Goal: Task Accomplishment & Management: Complete application form

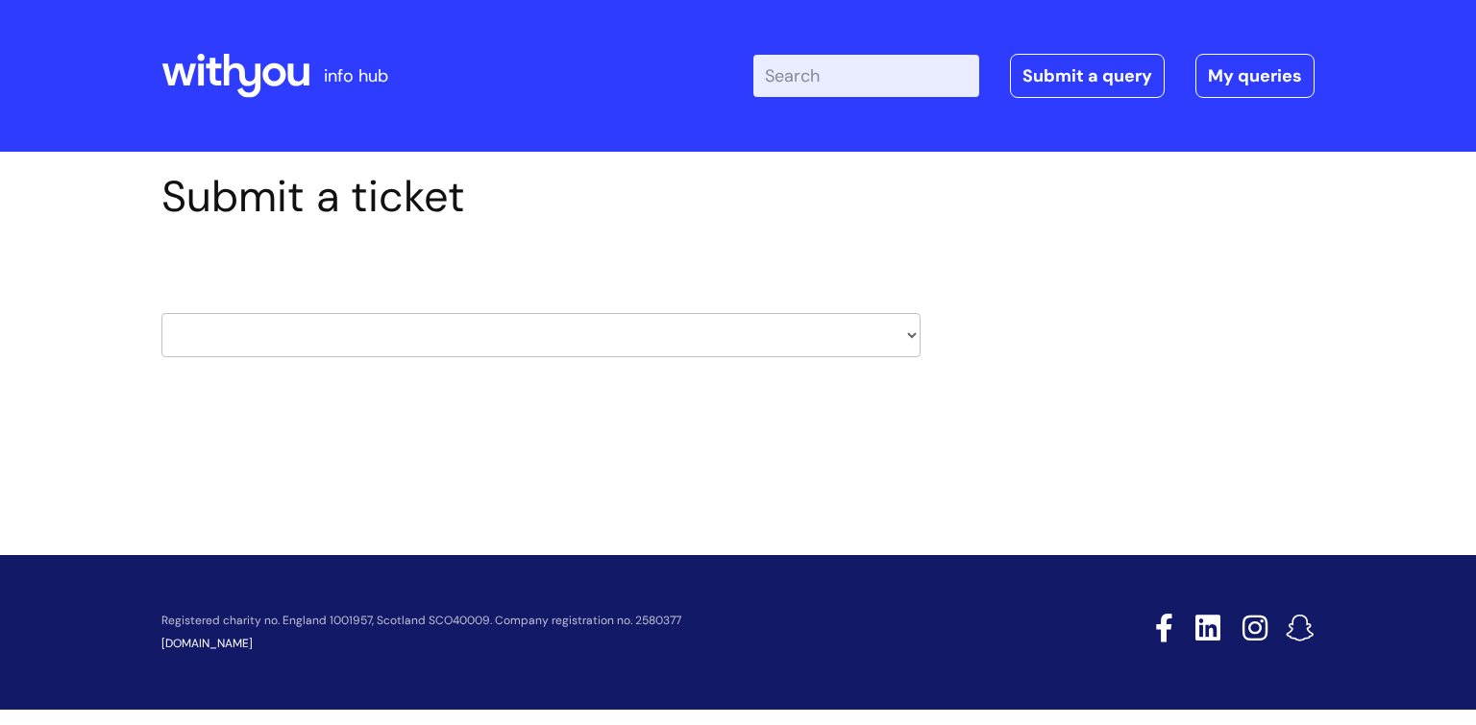
drag, startPoint x: 0, startPoint y: 0, endPoint x: 907, endPoint y: 341, distance: 968.8
click at [907, 341] on select "HR / People IT and Support Clinical Drug Alerts Finance Accounts Data Support T…" at bounding box center [540, 335] width 759 height 44
select select "learning_and_development"
click at [161, 313] on select "HR / People IT and Support Clinical Drug Alerts Finance Accounts Data Support T…" at bounding box center [540, 335] width 759 height 44
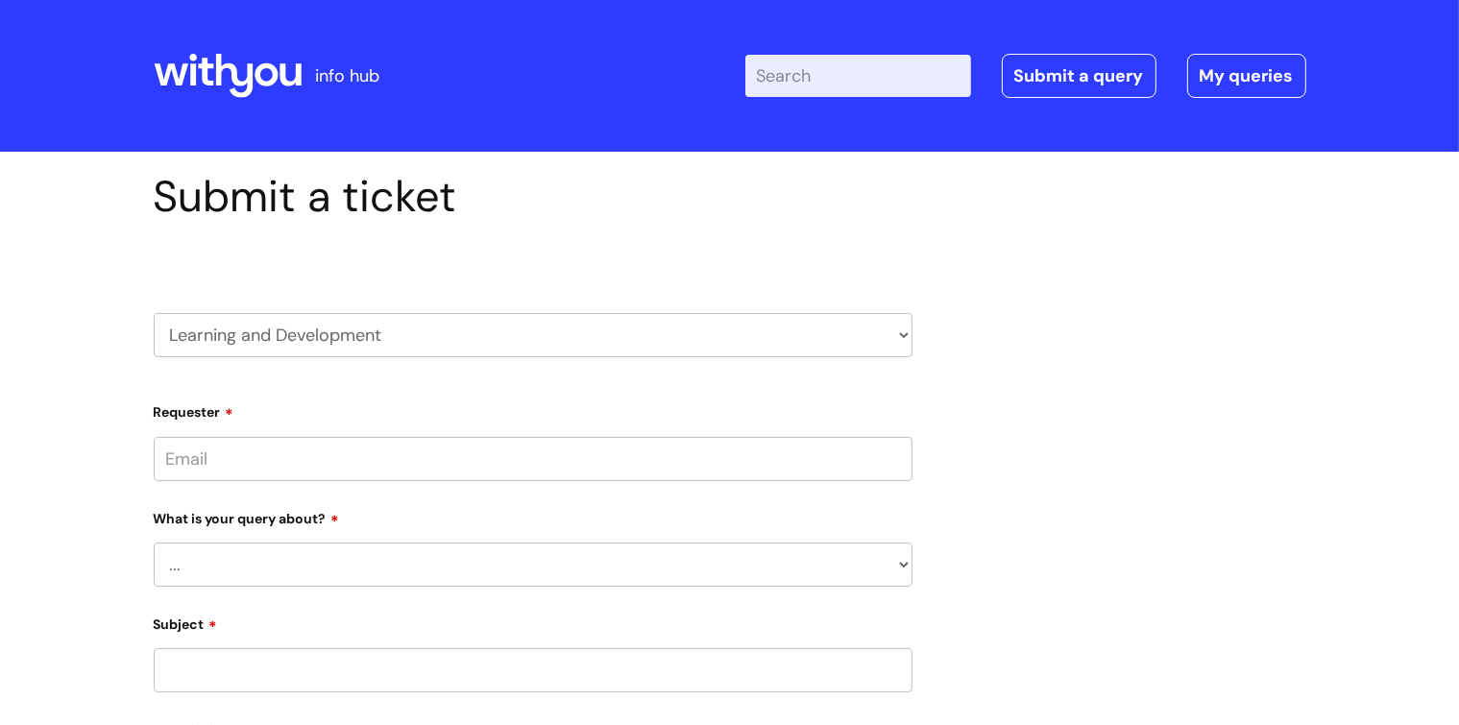
click at [769, 451] on input "Requester" at bounding box center [533, 459] width 759 height 44
click at [765, 568] on select "... Question about a training course or session booking Ask about apprenticeshi…" at bounding box center [533, 565] width 759 height 44
select select "Can’t log in or access learning"
click at [154, 543] on select "... Question about a training course or session booking Ask about apprenticeshi…" at bounding box center [533, 565] width 759 height 44
click at [653, 654] on select "... Issue accessing WithYou Learning Issue accessing an internal course Issue a…" at bounding box center [541, 664] width 744 height 44
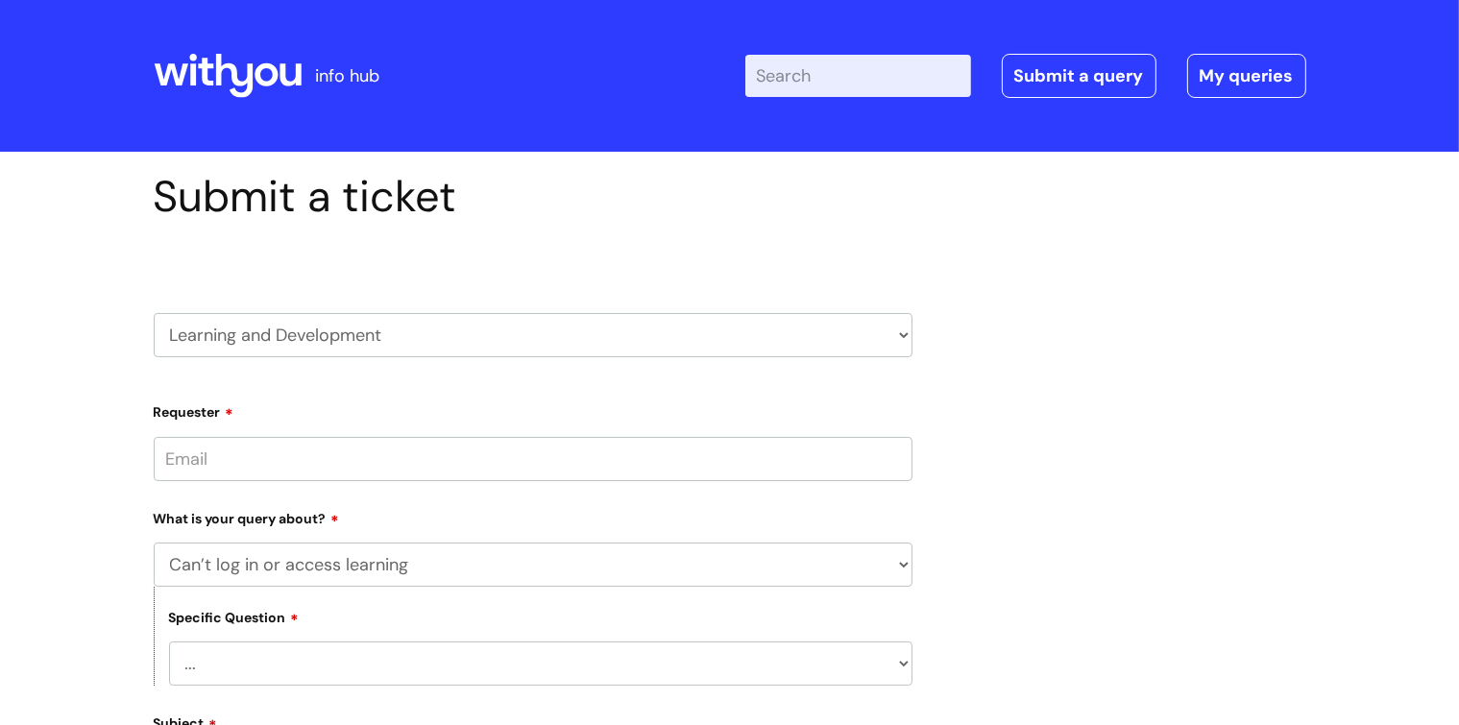
select select "Issue accessing WithYou Learning"
click at [169, 642] on select "... Issue accessing WithYou Learning Issue accessing an internal course Issue a…" at bounding box center [541, 664] width 744 height 44
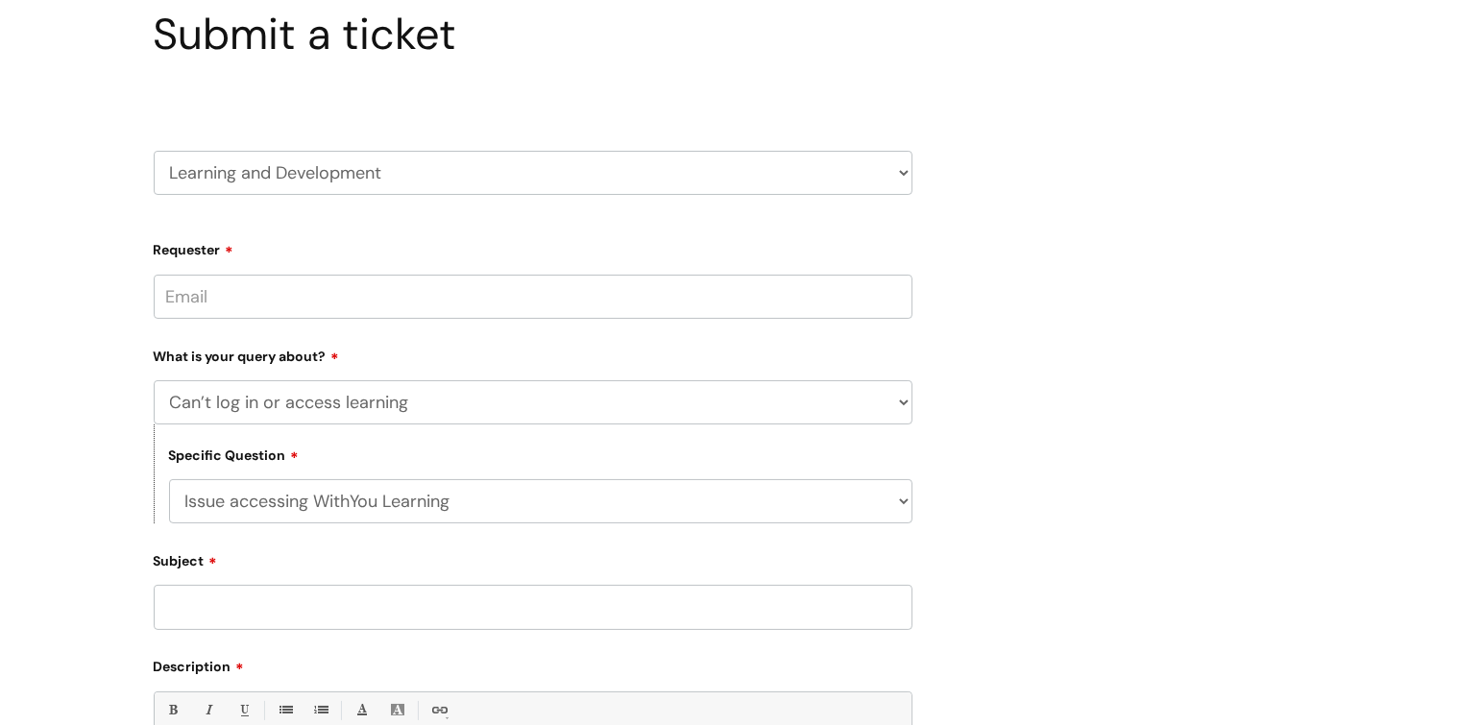
scroll to position [168, 0]
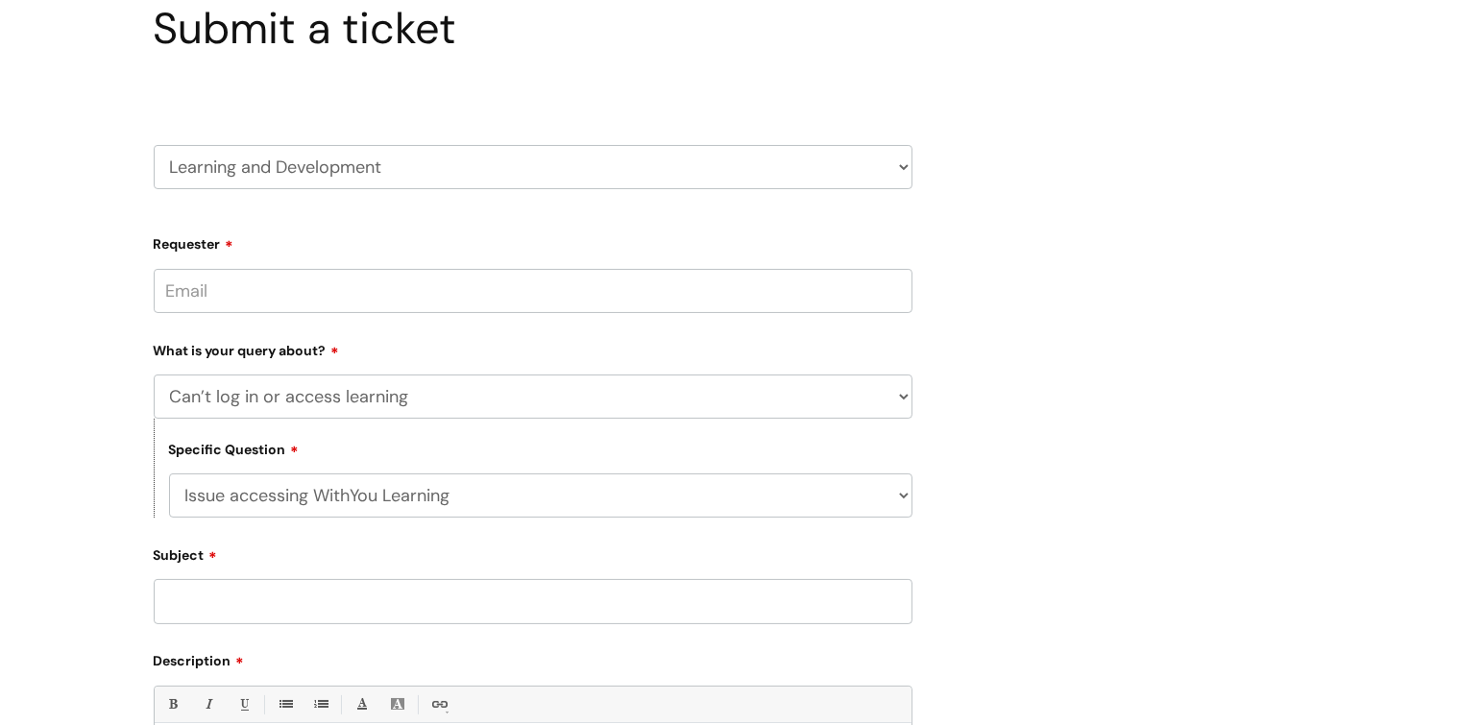
click at [768, 605] on input "Subject" at bounding box center [533, 601] width 759 height 44
click at [603, 300] on input "Requester" at bounding box center [533, 291] width 759 height 44
type input "Y"
type input "[PERSON_NAME][EMAIL_ADDRESS][PERSON_NAME][DOMAIN_NAME]"
click at [1196, 305] on div "Submit a ticket HR / People IT and Support Clinical Drug Alerts Finance Account…" at bounding box center [730, 526] width 1182 height 1047
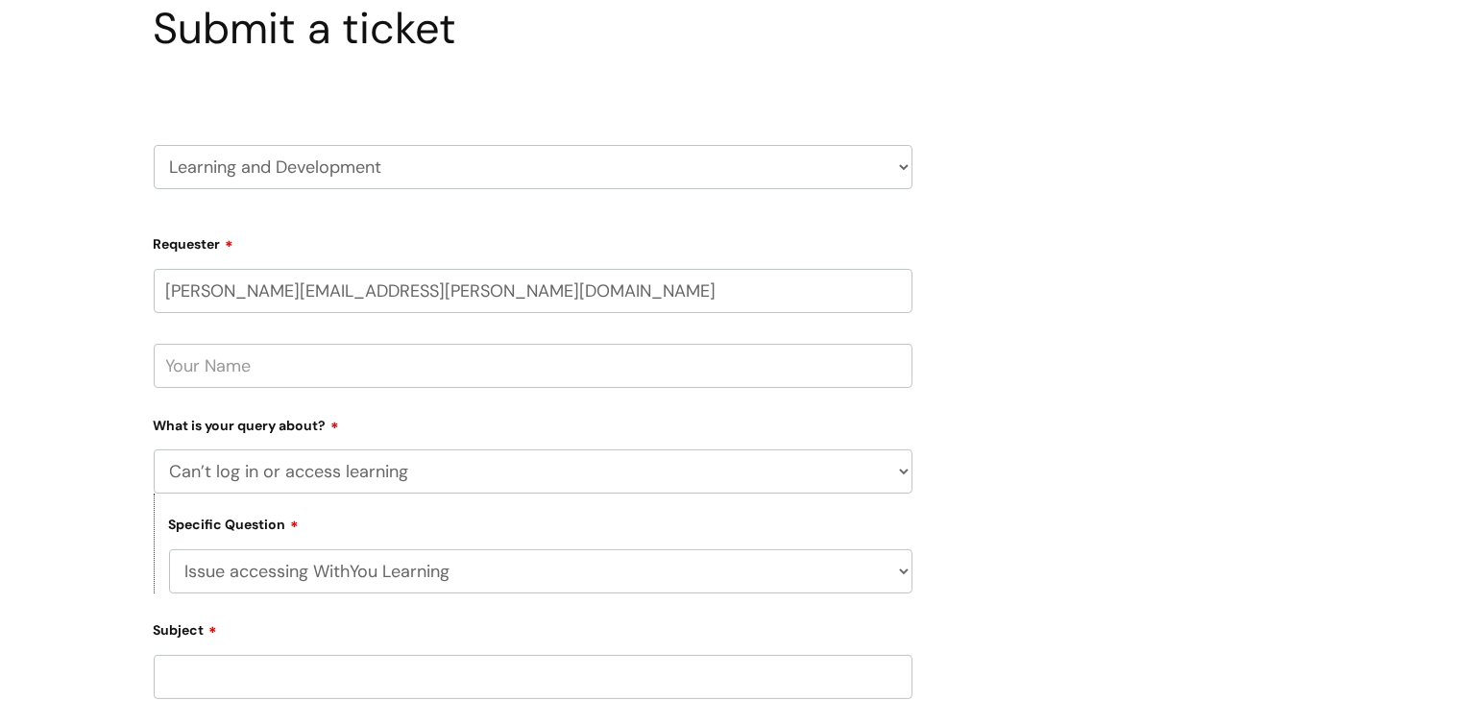
click at [826, 353] on input "text" at bounding box center [533, 366] width 759 height 44
type input "[PERSON_NAME]"
click at [1065, 410] on div "Submit a ticket HR / People IT and Support Clinical Drug Alerts Finance Account…" at bounding box center [730, 563] width 1182 height 1121
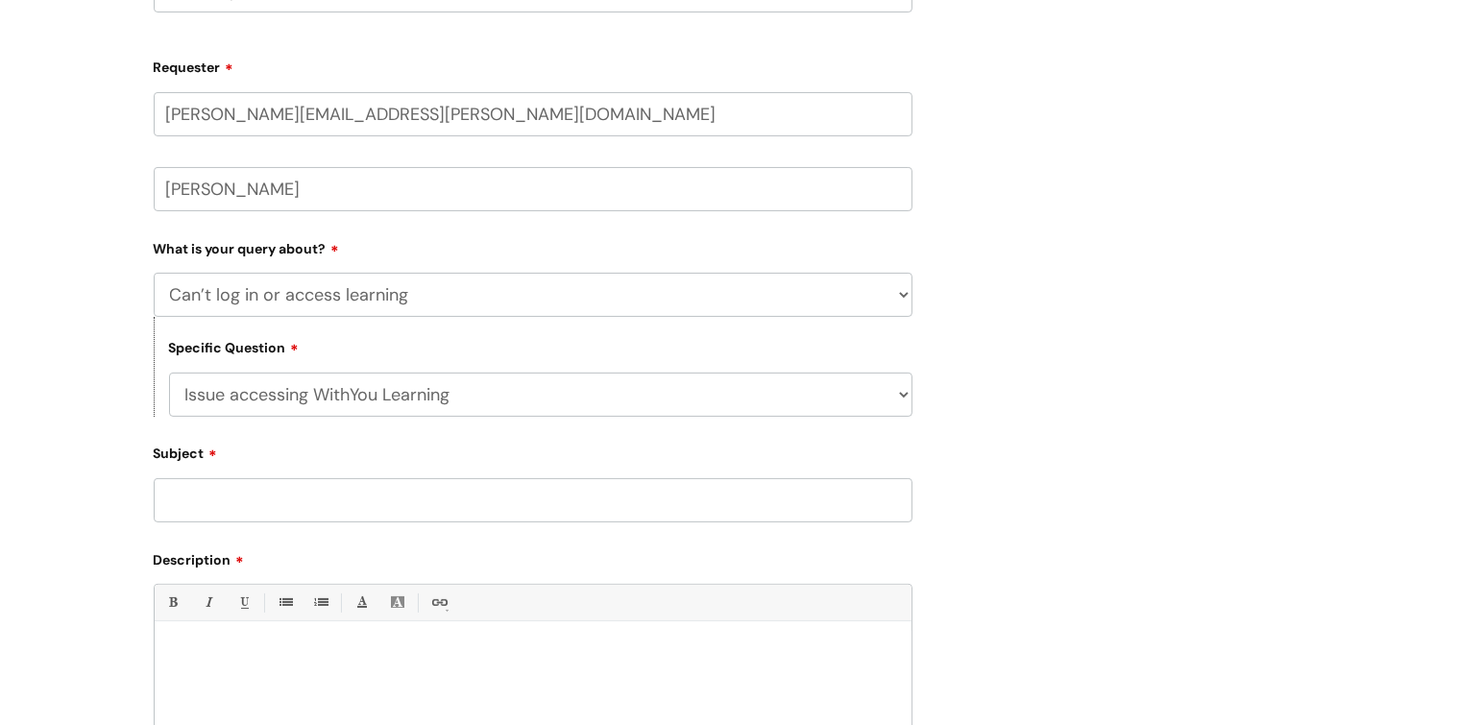
scroll to position [390, 0]
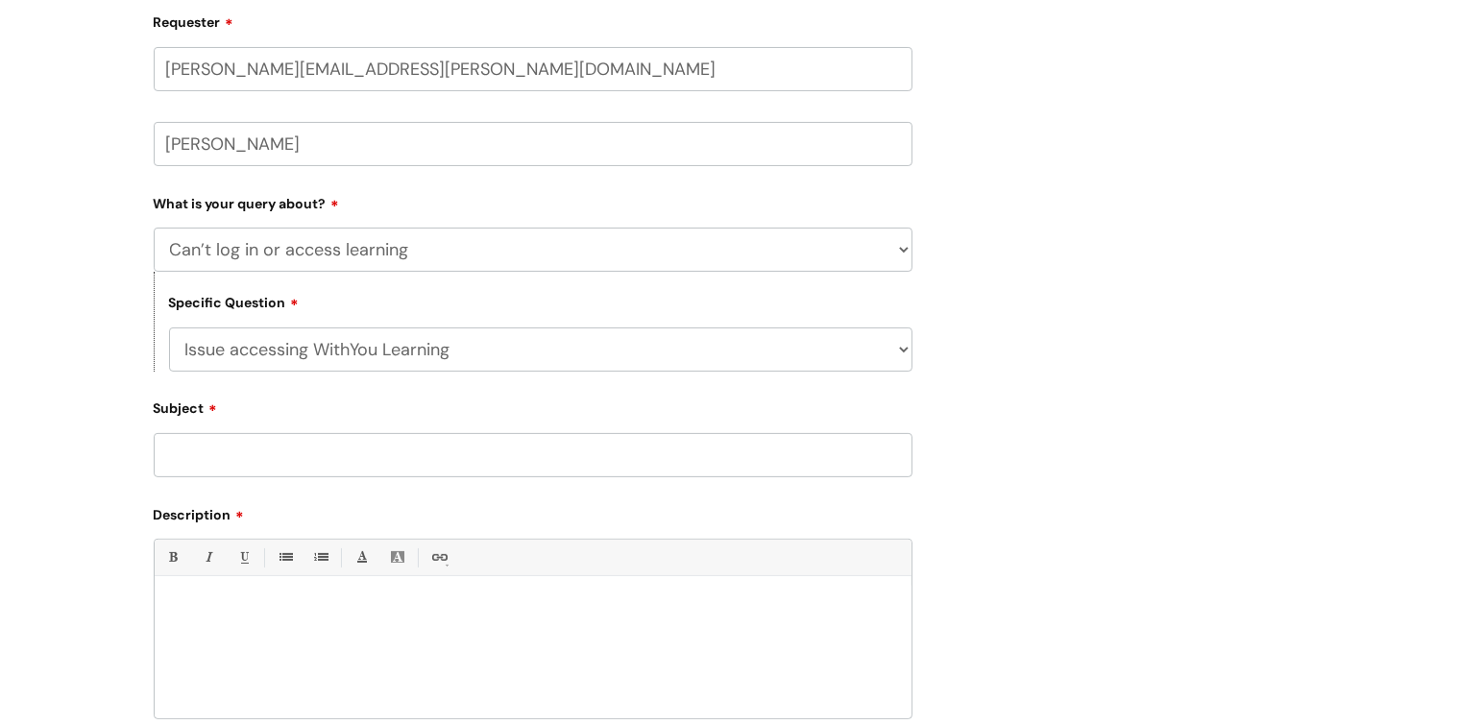
click at [784, 448] on input "Subject" at bounding box center [533, 455] width 759 height 44
type input "Forgotten password and needs resetting"
click at [573, 619] on div at bounding box center [533, 652] width 757 height 133
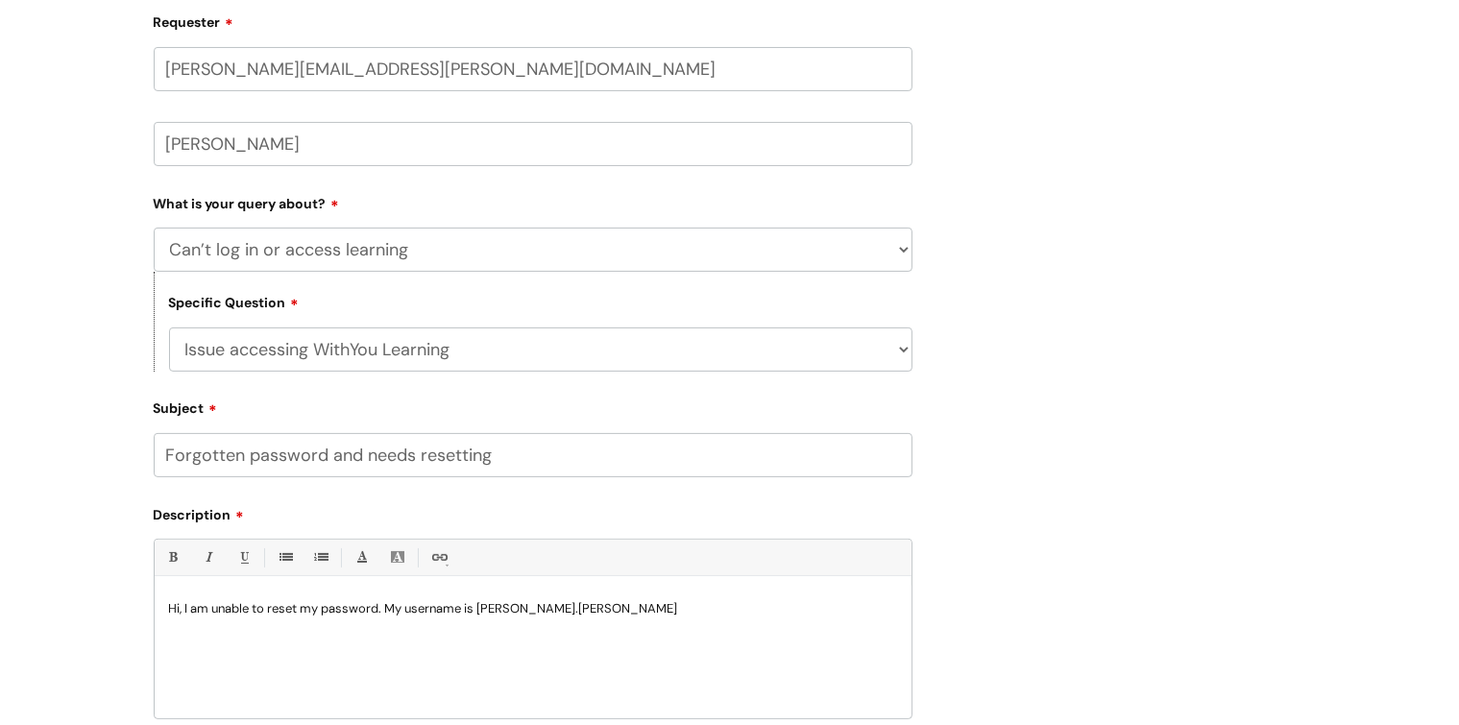
click at [377, 606] on p "Hi, I am unable to reset my password. My username is [PERSON_NAME].[PERSON_NAME]" at bounding box center [533, 608] width 728 height 17
click at [838, 607] on p "Hi, I am unable to reset my password Please can you reset this for me thank you…" at bounding box center [533, 617] width 728 height 35
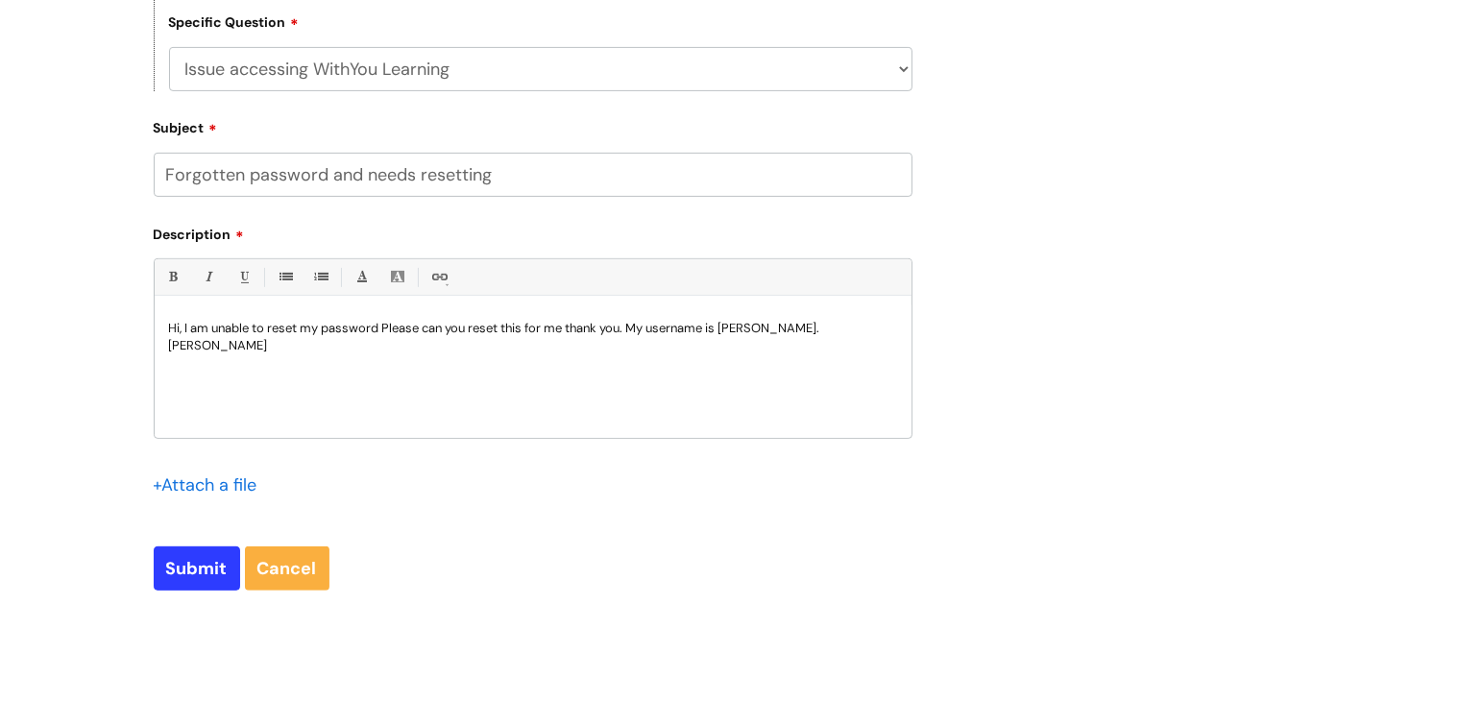
scroll to position [673, 0]
click at [377, 324] on p "Hi, I am unable to reset my password Please can you reset this for me thank you…" at bounding box center [533, 334] width 728 height 35
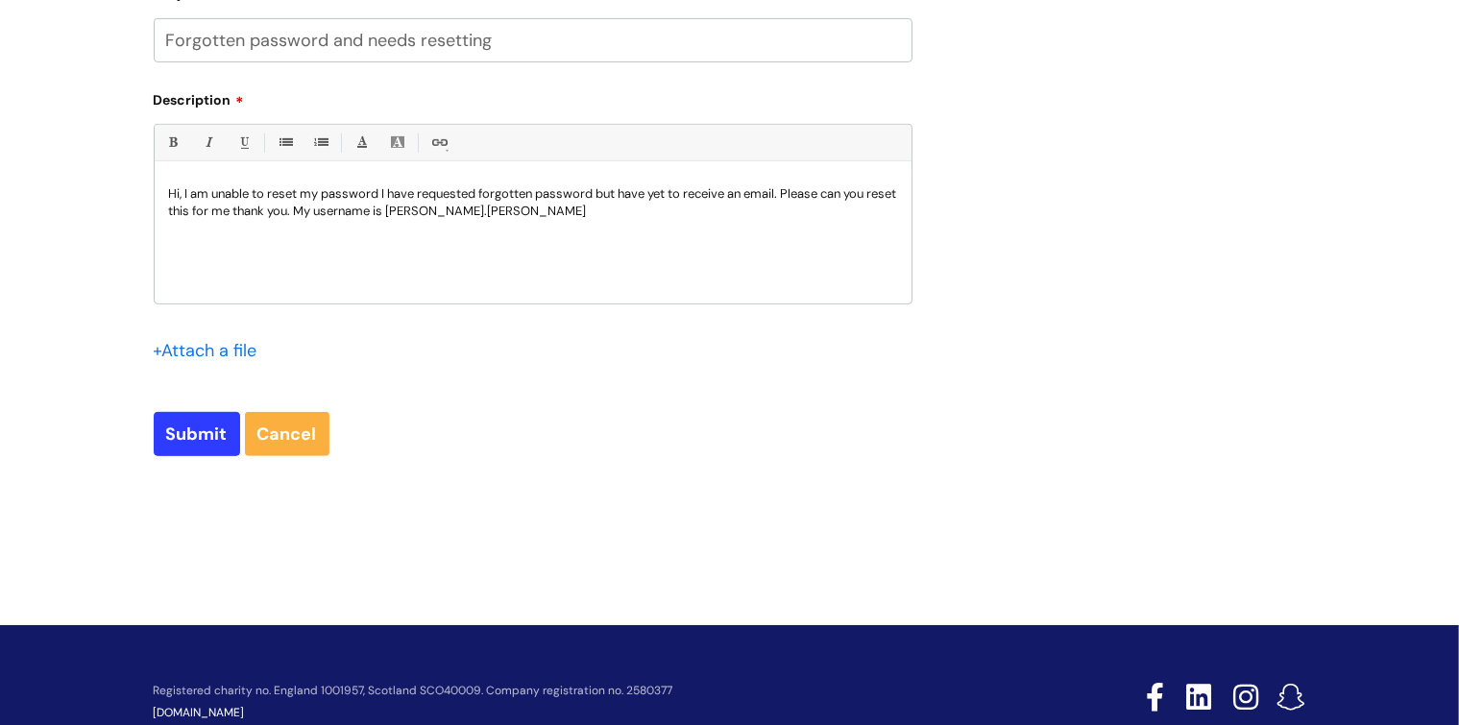
scroll to position [859, 0]
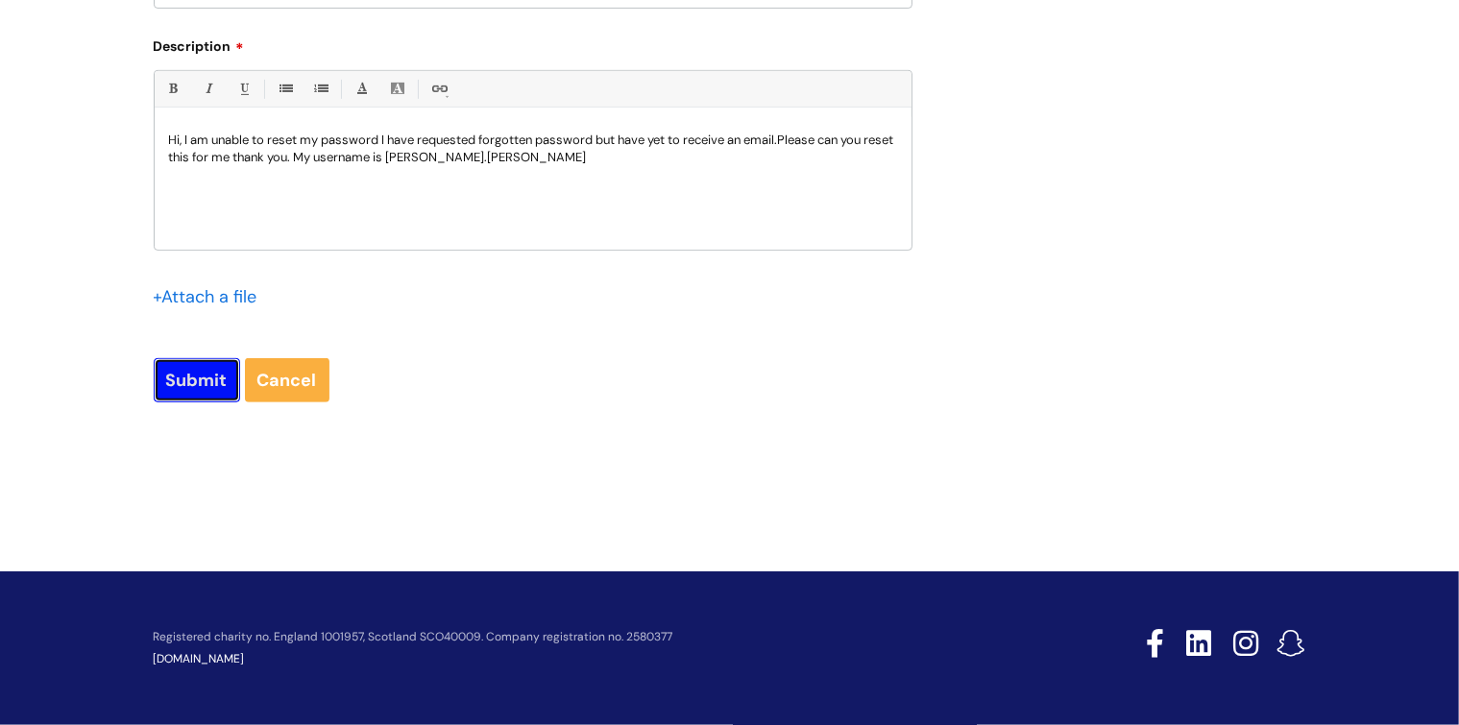
click at [165, 388] on input "Submit" at bounding box center [197, 380] width 86 height 44
type input "Please Wait..."
